Goal: Task Accomplishment & Management: Use online tool/utility

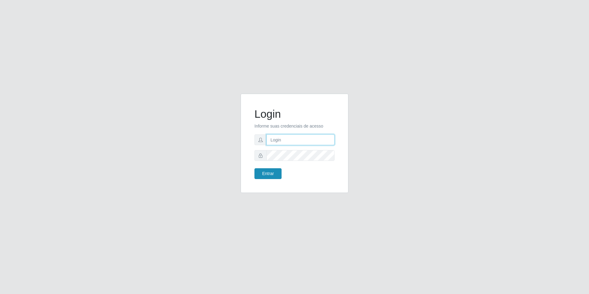
type input "[EMAIL_ADDRESS][DOMAIN_NAME]"
click at [269, 169] on button "Entrar" at bounding box center [267, 173] width 27 height 11
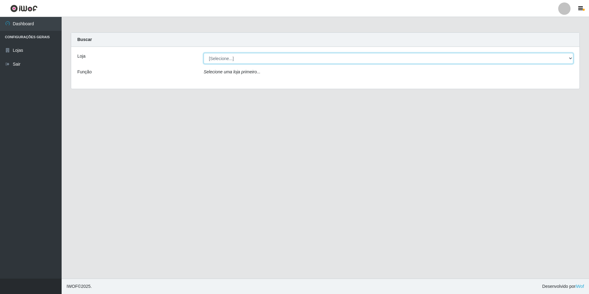
click at [225, 58] on select "[Selecione...] Extrabom - Loja 57 Anchieta" at bounding box center [388, 58] width 369 height 11
select select "470"
click at [204, 53] on select "[Selecione...] Extrabom - Loja 57 Anchieta" at bounding box center [388, 58] width 369 height 11
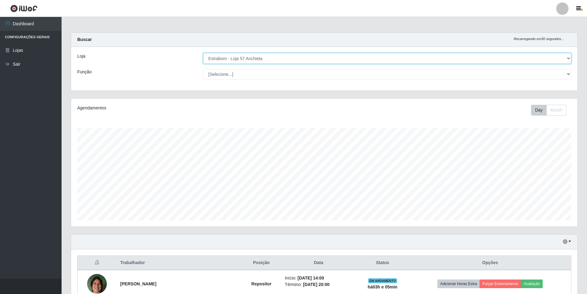
scroll to position [128, 506]
click at [238, 74] on select "[Selecione...] Repositor Repositor + Repositor ++" at bounding box center [387, 74] width 368 height 11
click at [229, 70] on select "[Selecione...] Repositor Repositor + Repositor ++" at bounding box center [387, 74] width 368 height 11
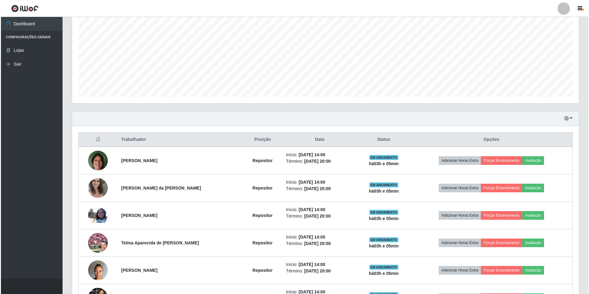
scroll to position [170, 0]
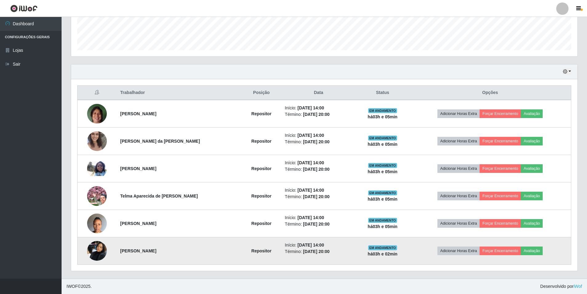
click at [154, 253] on strong "[PERSON_NAME]" at bounding box center [138, 250] width 36 height 5
click at [397, 249] on span "EM ANDAMENTO" at bounding box center [382, 247] width 29 height 5
click at [293, 248] on li "Início: [DATE] 14:00" at bounding box center [318, 245] width 67 height 6
click at [509, 248] on button "Forçar Encerramento" at bounding box center [500, 250] width 41 height 9
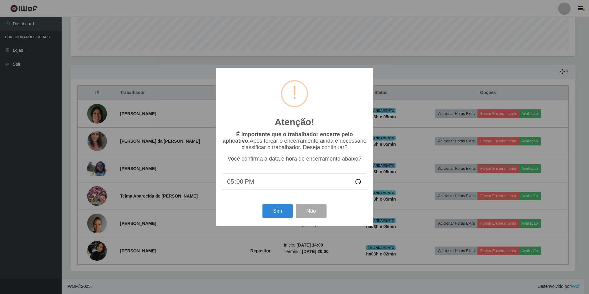
type input "17:06"
click at [283, 218] on button "Sim" at bounding box center [277, 211] width 30 height 14
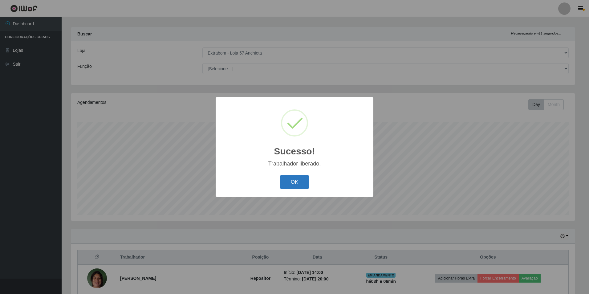
click at [294, 185] on button "OK" at bounding box center [294, 182] width 29 height 14
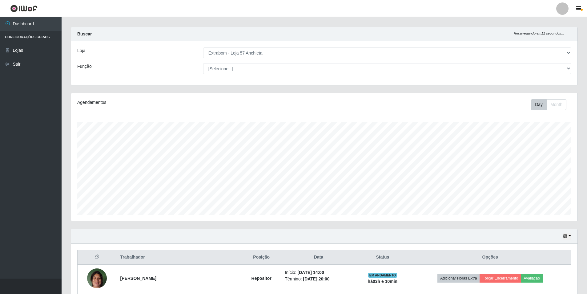
scroll to position [143, 0]
